Goal: Task Accomplishment & Management: Manage account settings

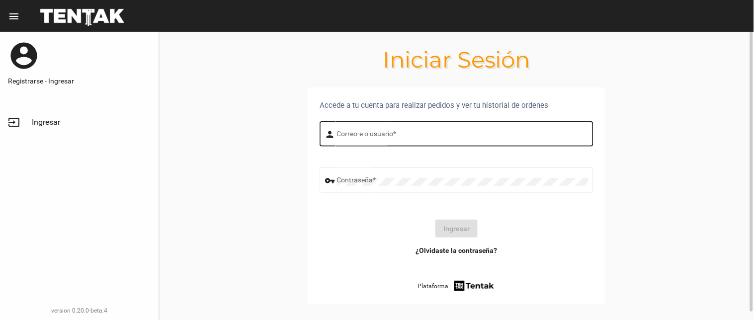
click at [365, 144] on div "Correo-e o usuario *" at bounding box center [463, 132] width 252 height 27
click at [367, 133] on input "Correo-e o usuario *" at bounding box center [463, 136] width 252 height 8
type input "flopyganora"
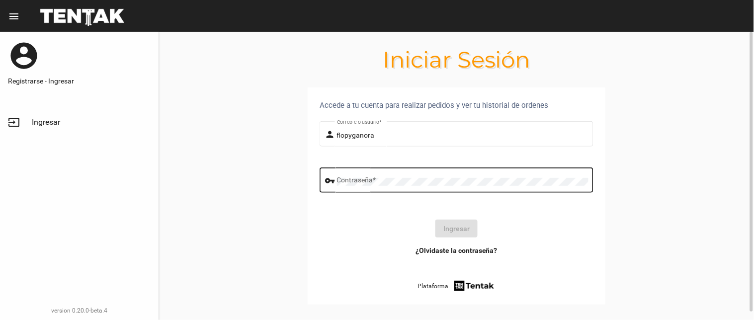
click at [418, 176] on div "Contraseña *" at bounding box center [463, 179] width 252 height 27
click at [450, 224] on button "Ingresar" at bounding box center [457, 229] width 42 height 18
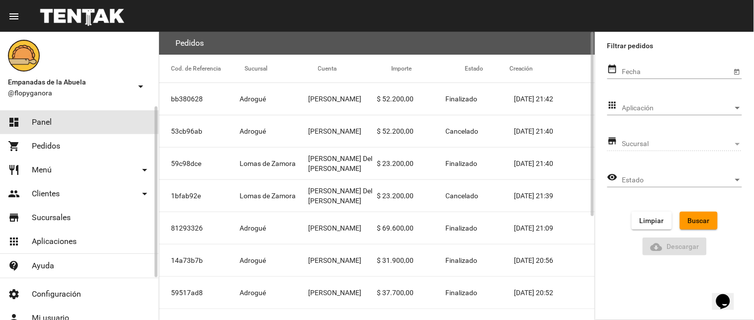
click at [107, 120] on link "dashboard Panel" at bounding box center [79, 122] width 159 height 24
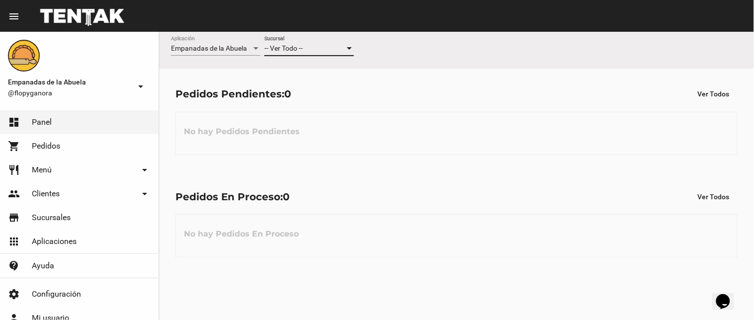
click at [299, 47] on span "-- Ver Todo --" at bounding box center [284, 48] width 38 height 8
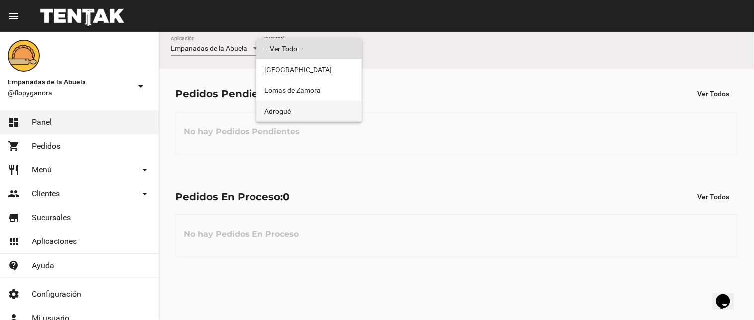
click at [287, 110] on span "Adrogué" at bounding box center [310, 111] width 90 height 21
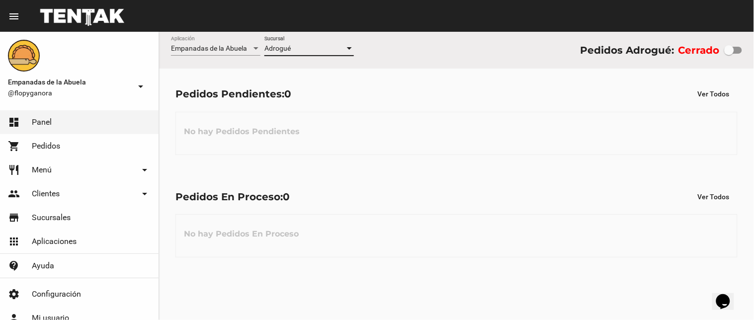
click at [733, 50] on div at bounding box center [730, 50] width 10 height 10
click at [729, 54] on input "checkbox" at bounding box center [729, 54] width 0 height 0
checkbox input "true"
